Goal: Transaction & Acquisition: Subscribe to service/newsletter

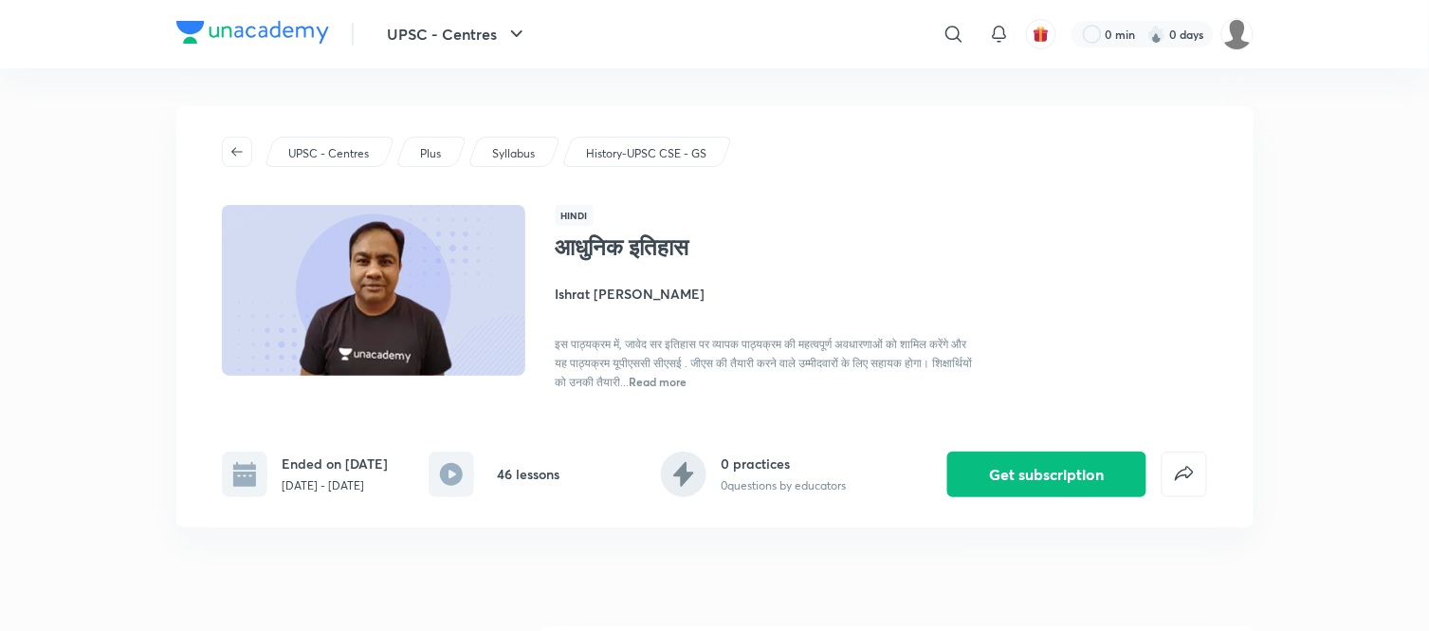
click at [209, 25] on img at bounding box center [252, 32] width 153 height 23
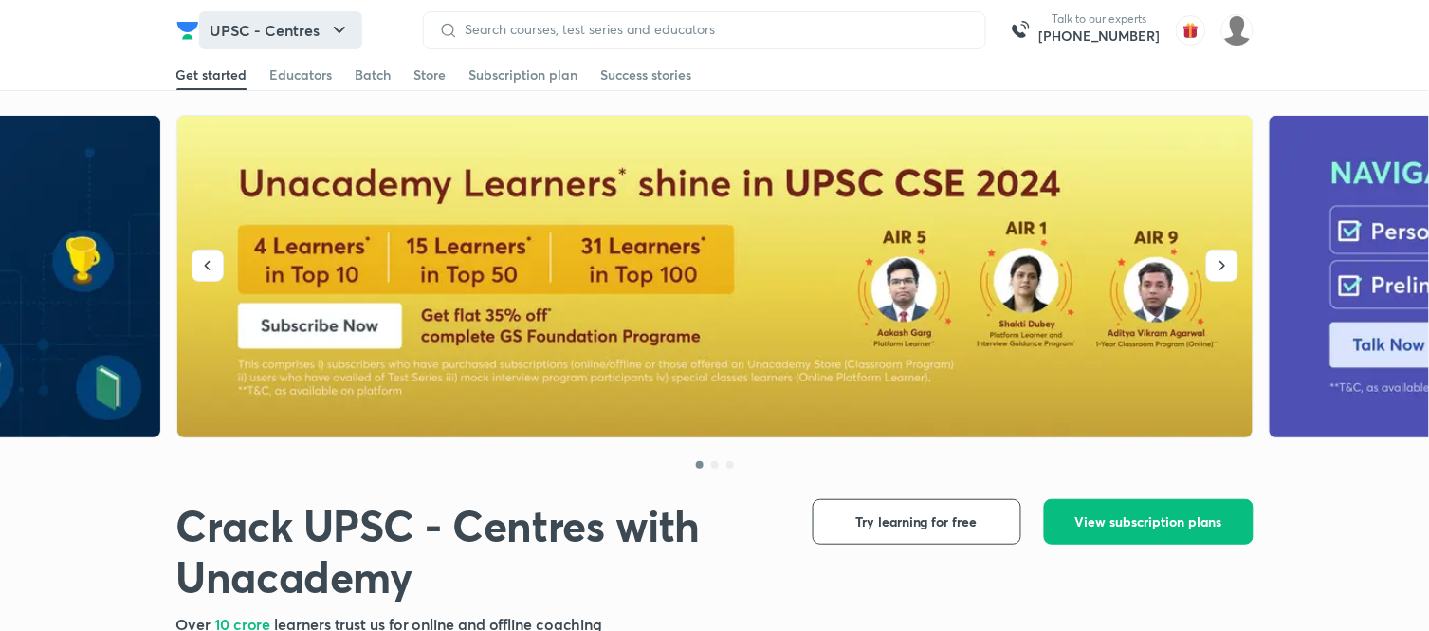
click at [330, 44] on button "UPSC - Centres" at bounding box center [280, 30] width 163 height 38
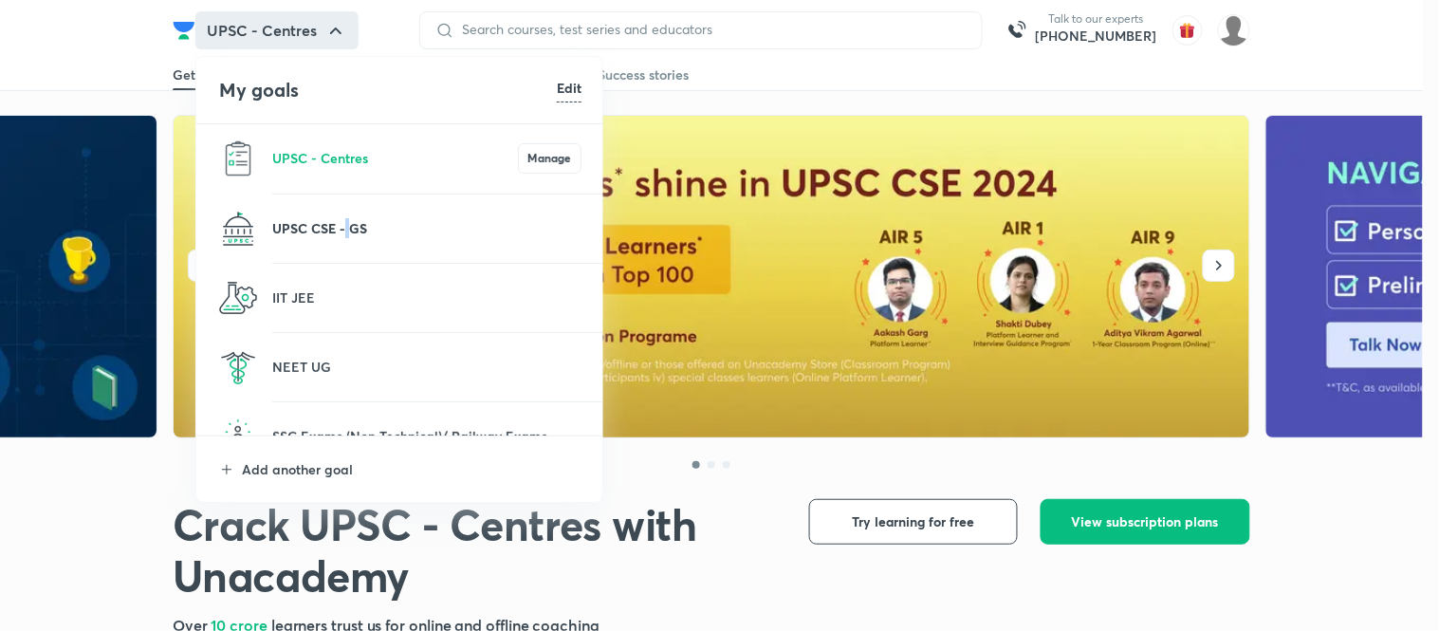
click at [347, 224] on p "UPSC CSE - GS" at bounding box center [426, 228] width 309 height 20
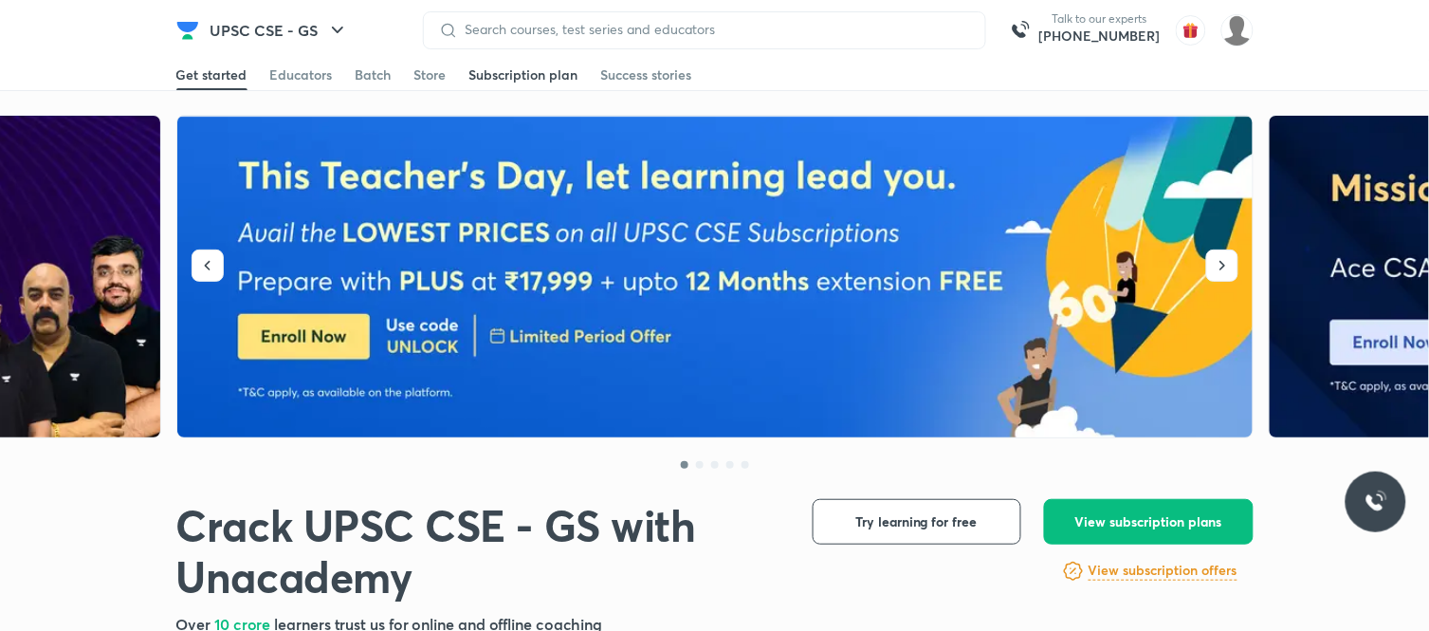
click at [524, 73] on div "Subscription plan" at bounding box center [523, 74] width 109 height 19
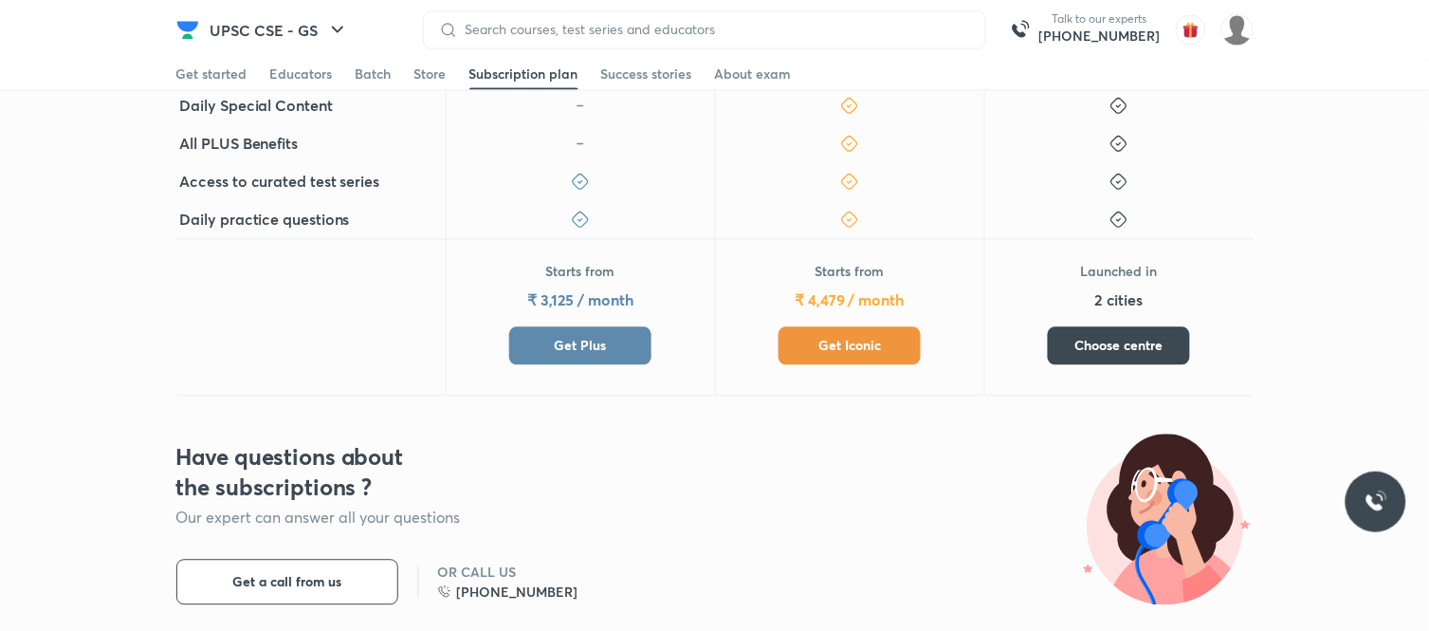
scroll to position [842, 0]
click at [826, 321] on div "Starts from ₹ 4,479 / month Get Iconic" at bounding box center [850, 313] width 142 height 102
click at [803, 341] on button "Get Iconic" at bounding box center [850, 345] width 142 height 38
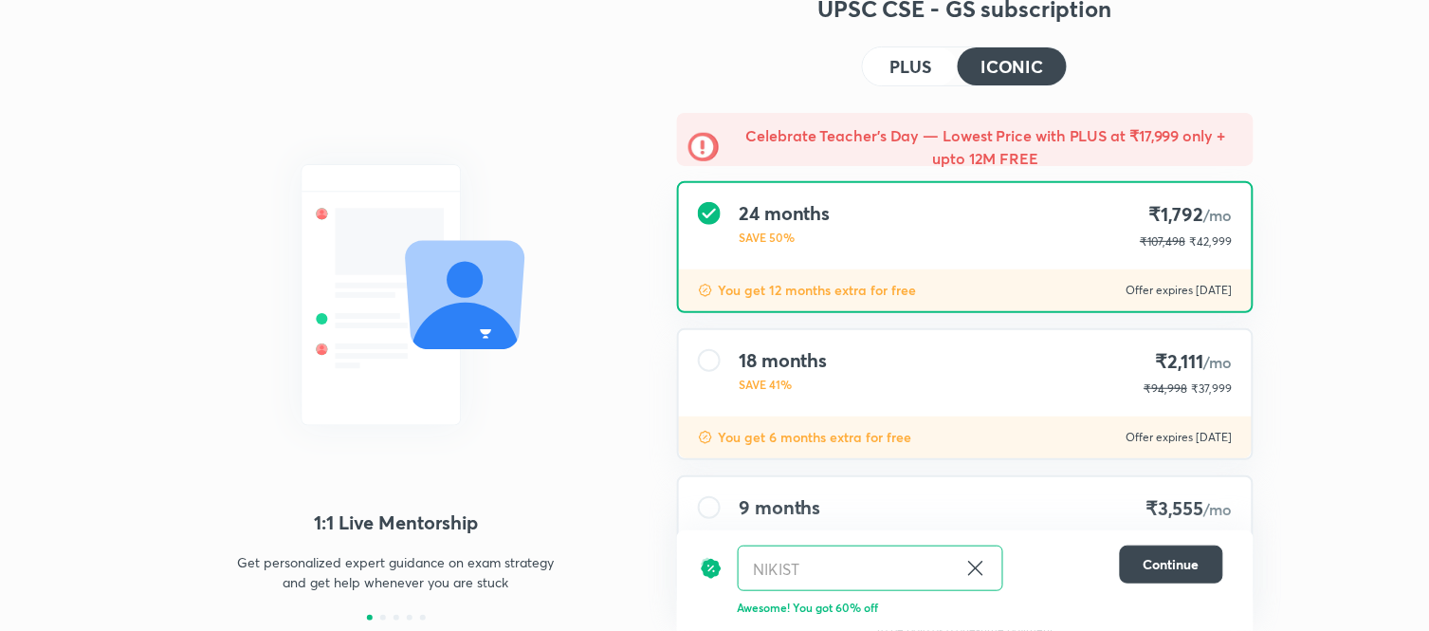
scroll to position [105, 0]
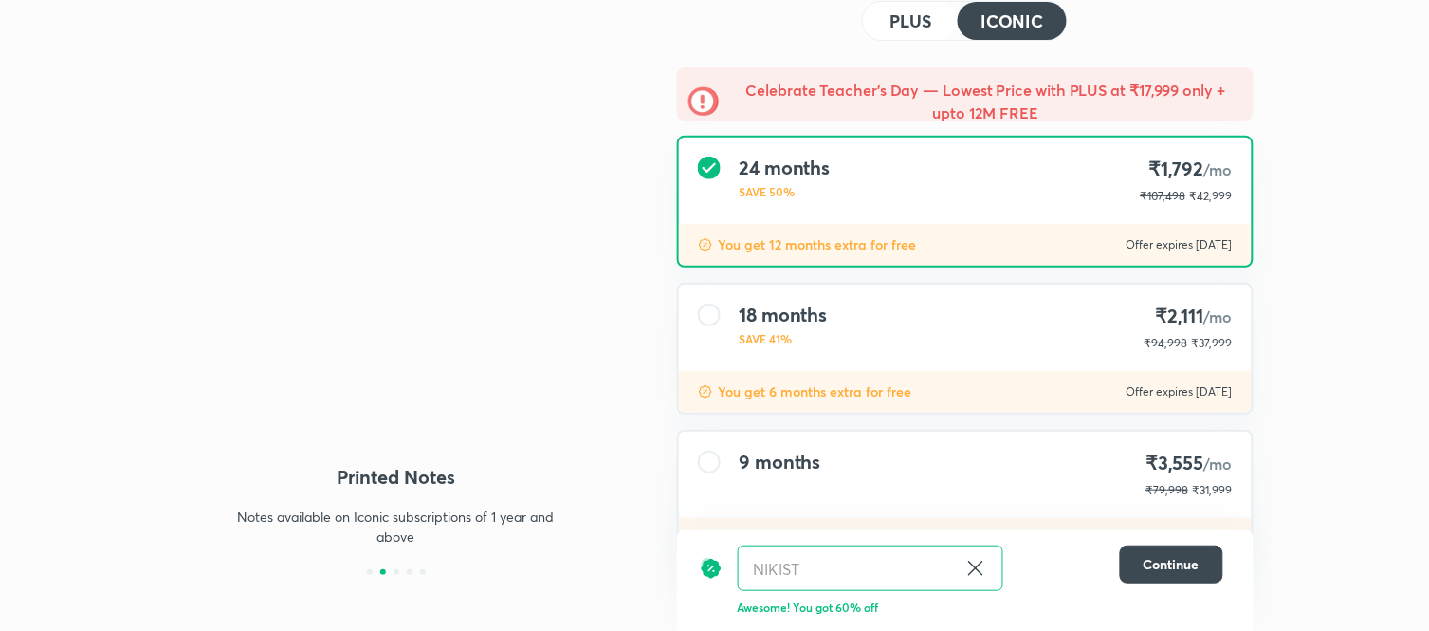
click at [868, 10] on button "PLUS" at bounding box center [910, 21] width 95 height 38
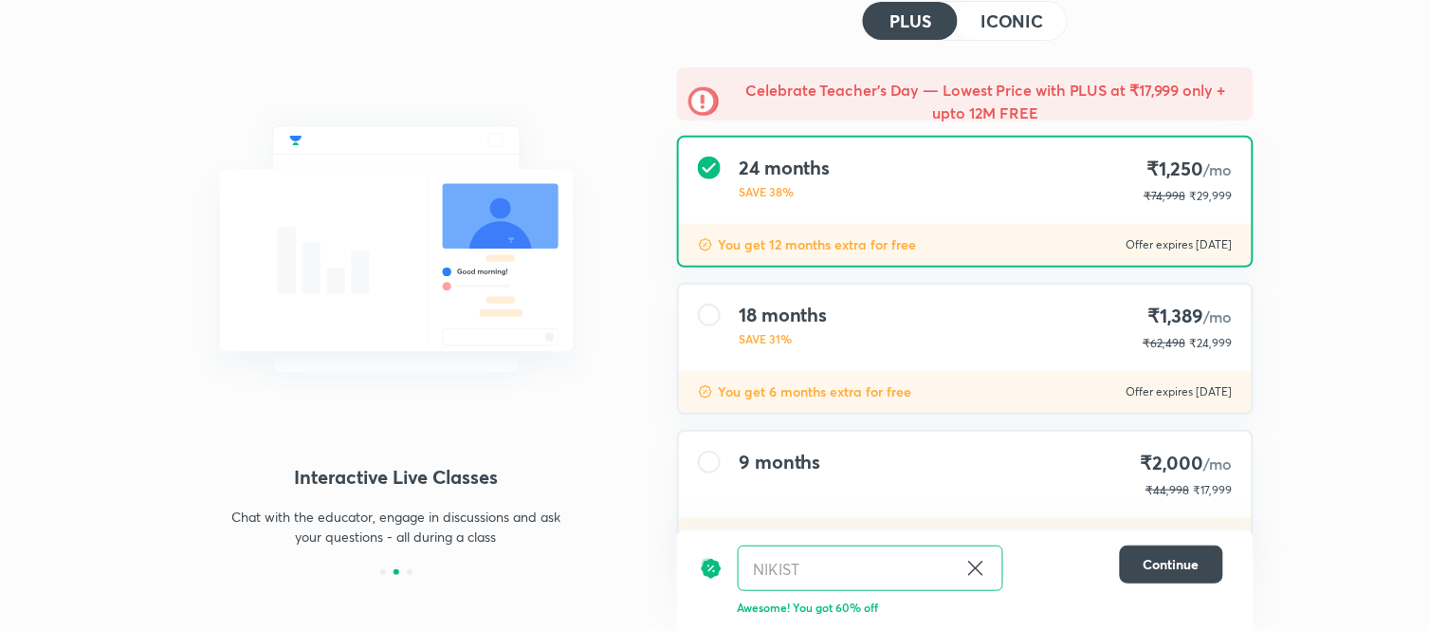
click at [1047, 24] on button "ICONIC" at bounding box center [1012, 21] width 108 height 38
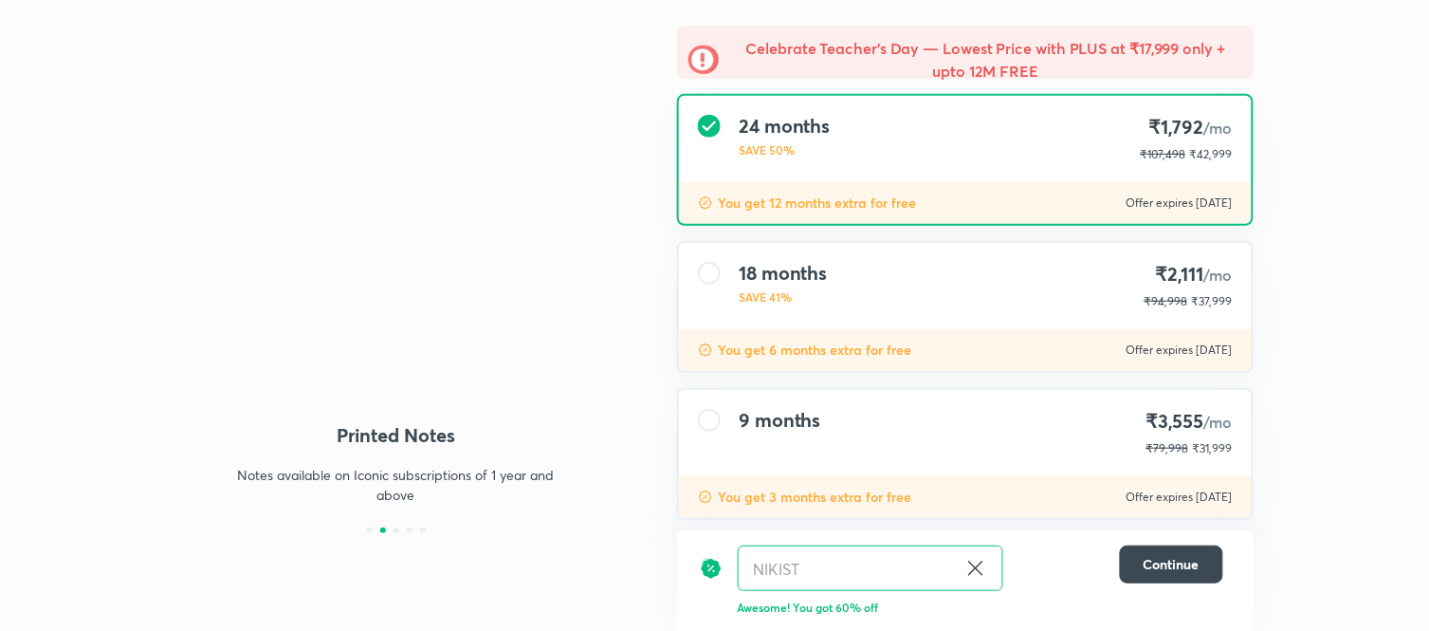
scroll to position [168, 0]
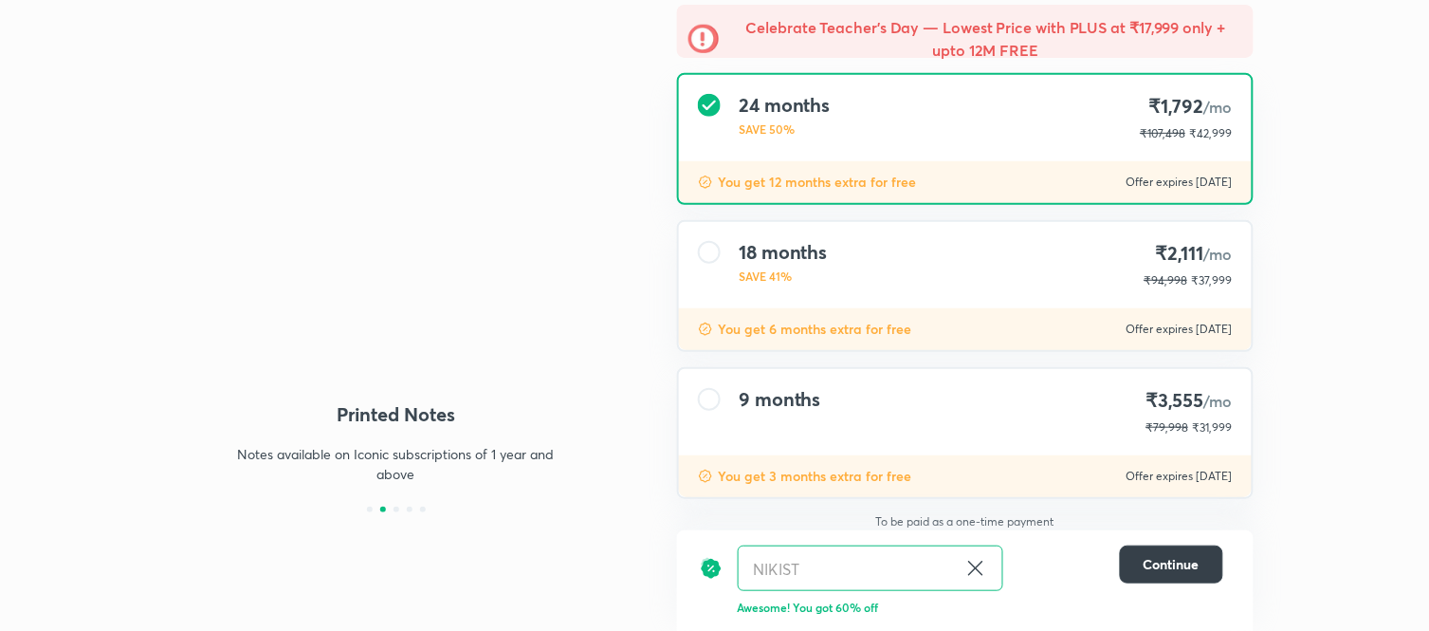
click at [1145, 560] on span "Continue" at bounding box center [1172, 564] width 56 height 19
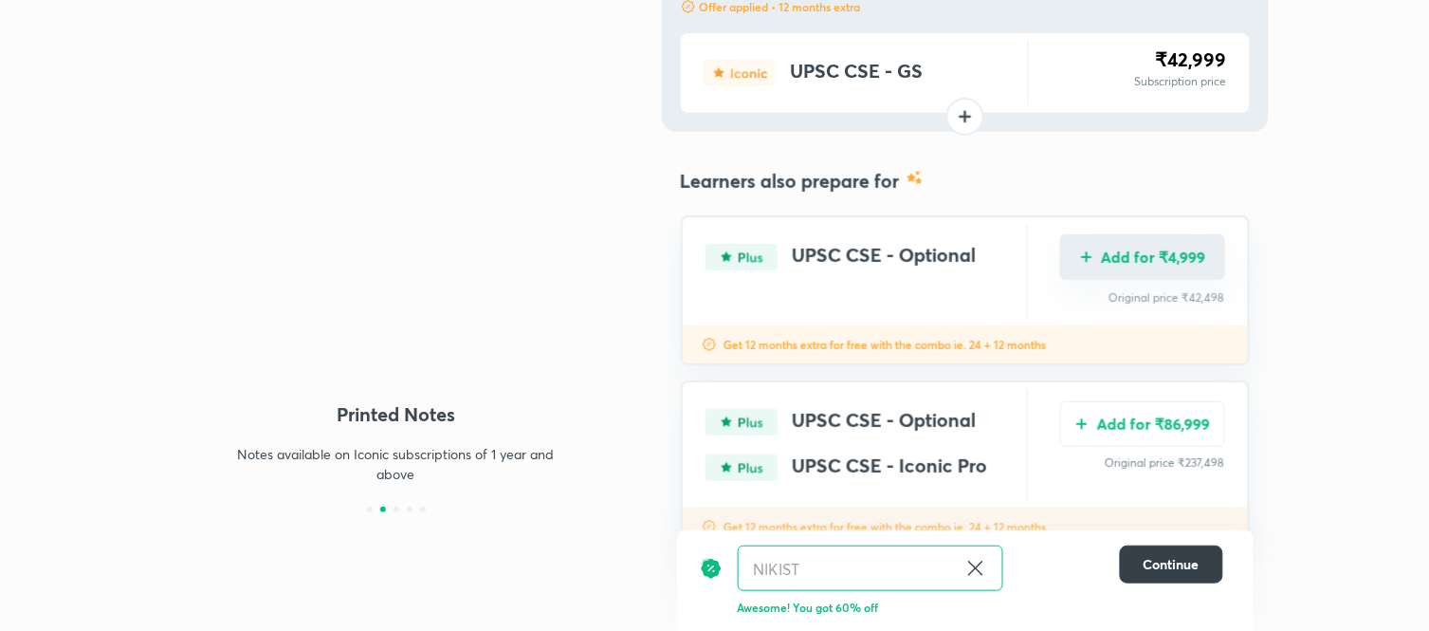
scroll to position [188, 0]
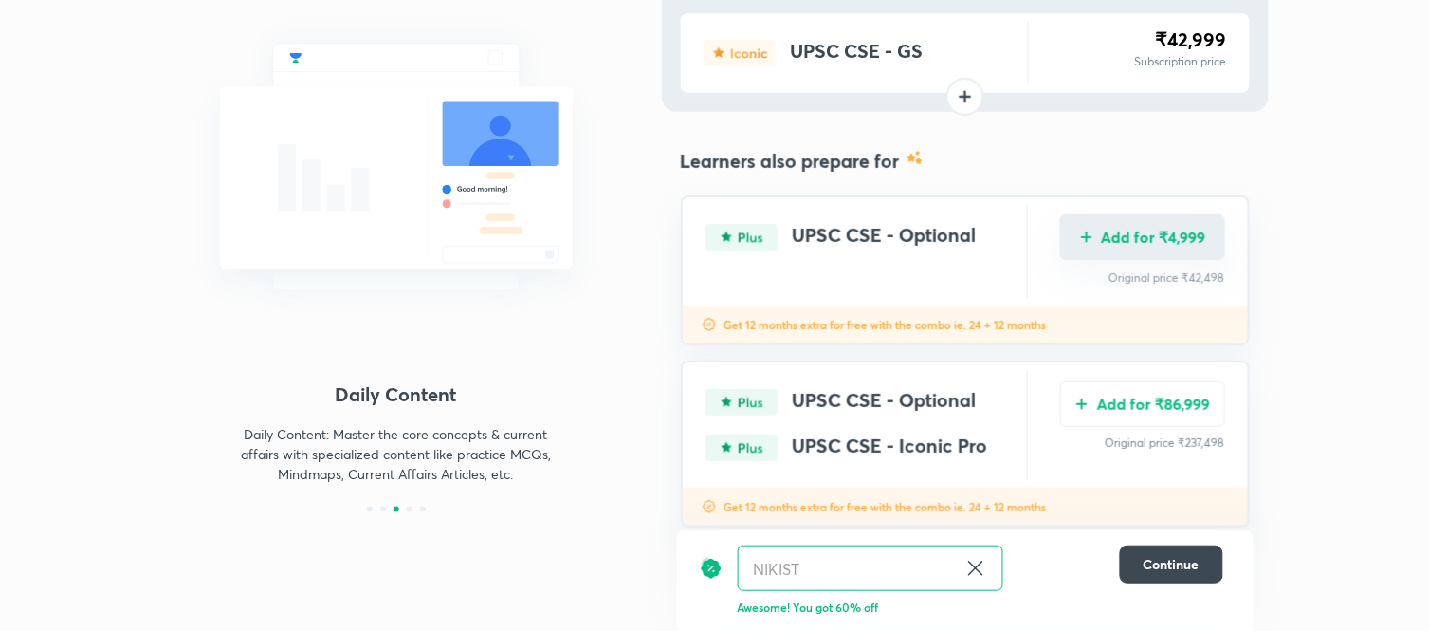
click at [1160, 269] on p "Original price ₹42,498" at bounding box center [1142, 277] width 165 height 17
click at [1176, 244] on button "Add for ₹4,999" at bounding box center [1142, 237] width 165 height 46
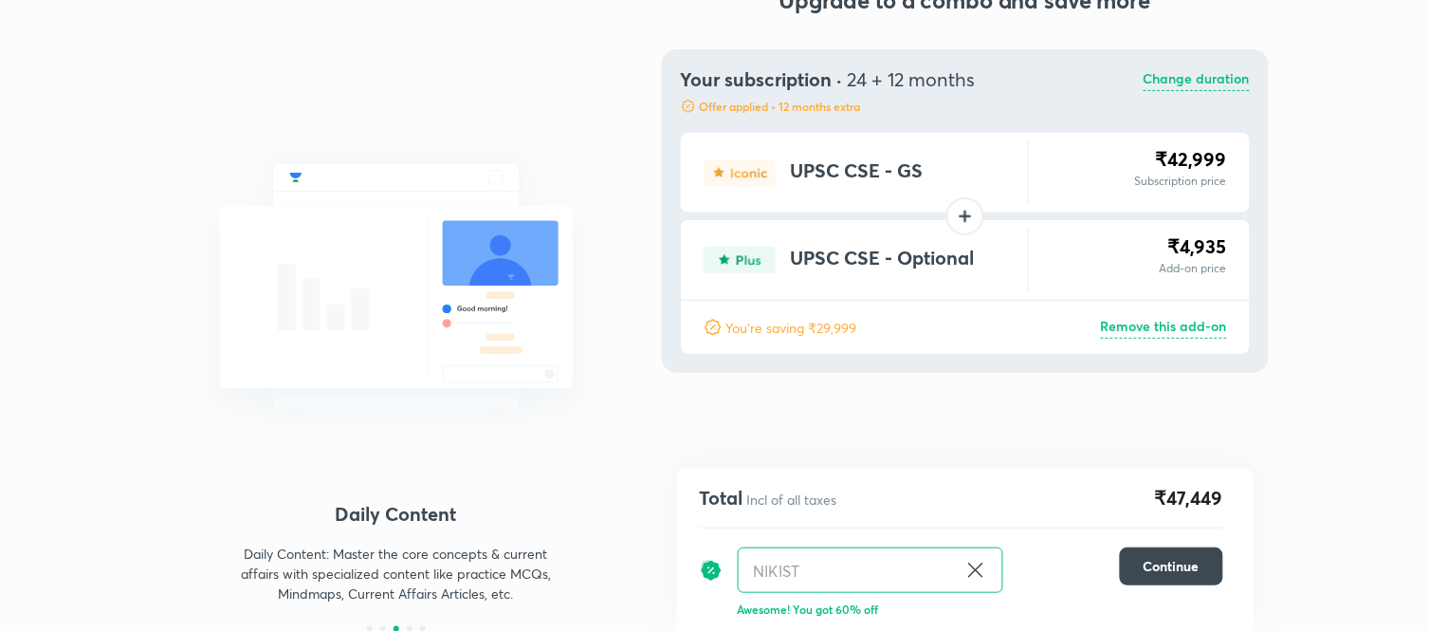
scroll to position [0, 0]
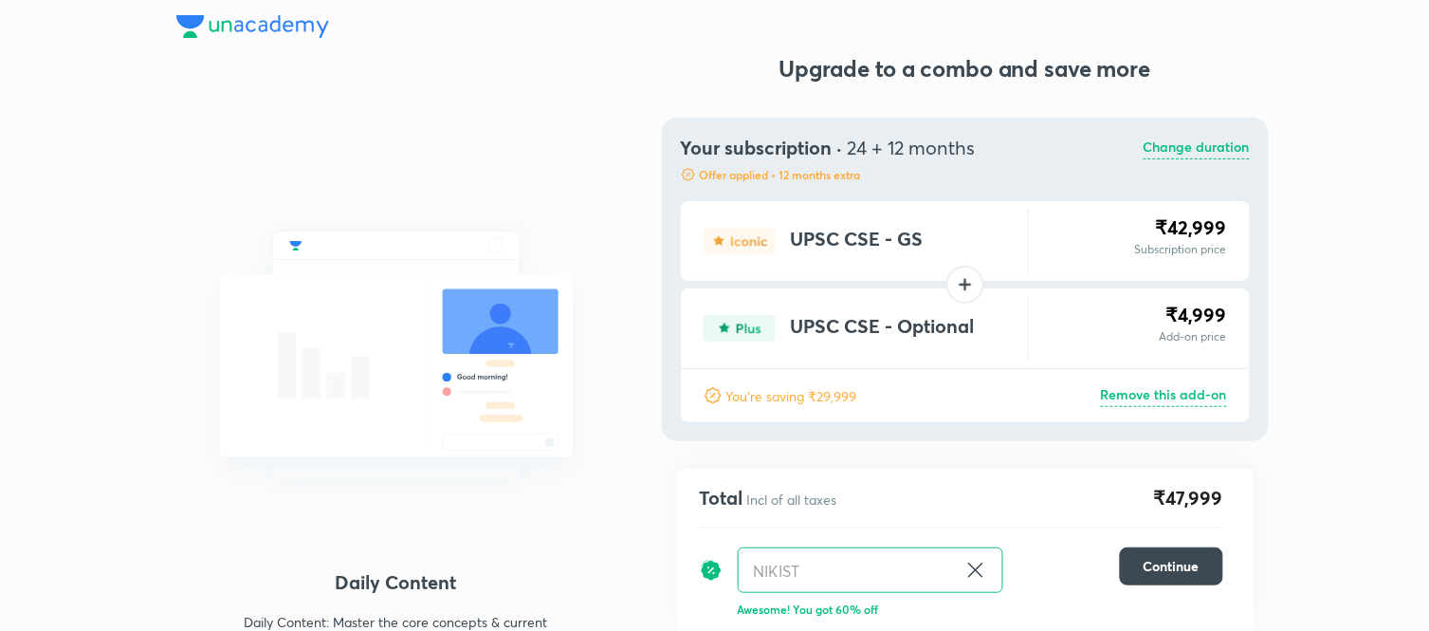
click at [1195, 156] on p "Change duration" at bounding box center [1197, 148] width 106 height 23
